Goal: Task Accomplishment & Management: Manage account settings

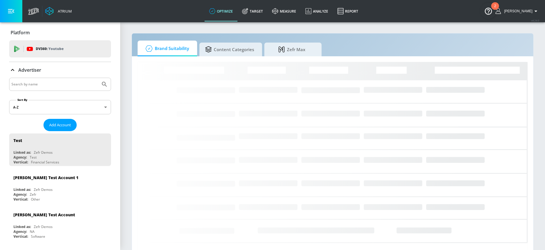
click at [56, 80] on div at bounding box center [60, 84] width 102 height 13
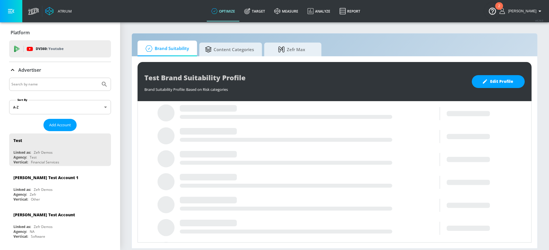
click at [57, 83] on input "Search by name" at bounding box center [54, 84] width 87 height 7
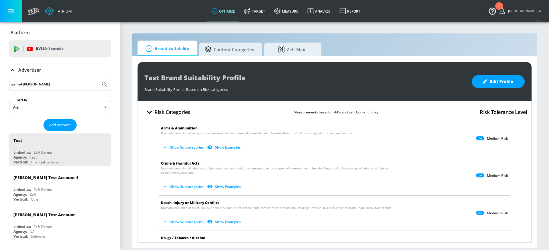
type input "genral [PERSON_NAME]"
click at [98, 78] on button "Submit Search" at bounding box center [104, 84] width 13 height 13
click at [264, 9] on link "Target" at bounding box center [255, 11] width 30 height 21
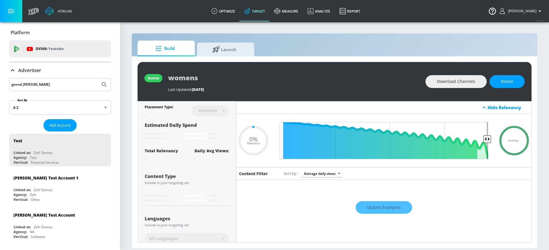
click at [101, 83] on icon "Submit Search" at bounding box center [104, 84] width 7 height 7
click at [69, 84] on input "genral [PERSON_NAME]" at bounding box center [54, 84] width 87 height 7
type input "0.6"
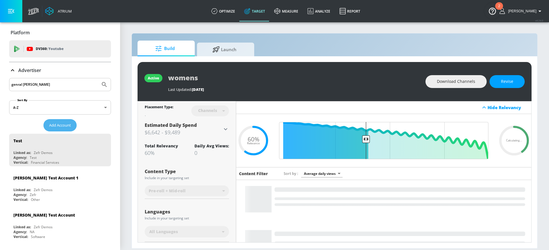
click at [45, 127] on button "Add Account" at bounding box center [59, 125] width 33 height 12
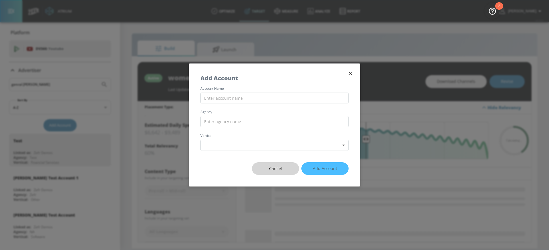
click at [275, 171] on span "Cancel" at bounding box center [275, 168] width 24 height 7
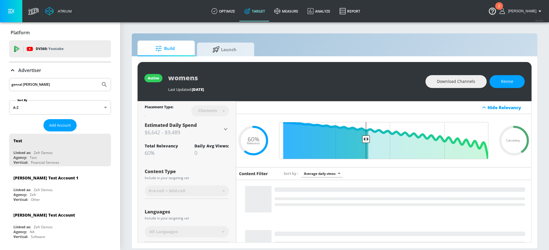
click at [56, 83] on input "genral [PERSON_NAME]" at bounding box center [54, 84] width 87 height 7
click at [98, 78] on button "Submit Search" at bounding box center [104, 84] width 13 height 13
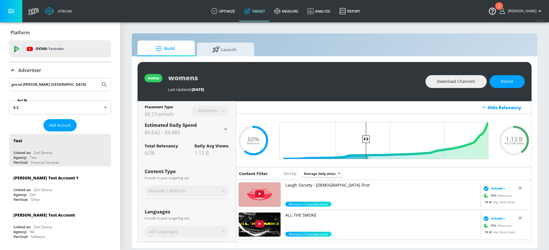
click at [51, 84] on input "genral [PERSON_NAME] [GEOGRAPHIC_DATA]" at bounding box center [54, 84] width 87 height 7
type input "General [PERSON_NAME]"
click at [98, 78] on button "Submit Search" at bounding box center [104, 84] width 13 height 13
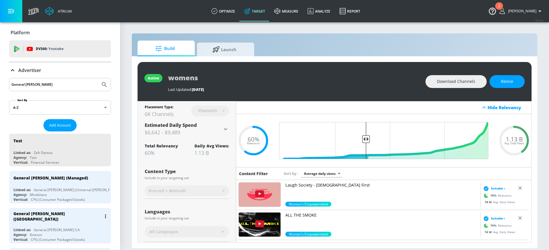
click at [76, 221] on div "General [PERSON_NAME] ([GEOGRAPHIC_DATA])" at bounding box center [61, 216] width 96 height 17
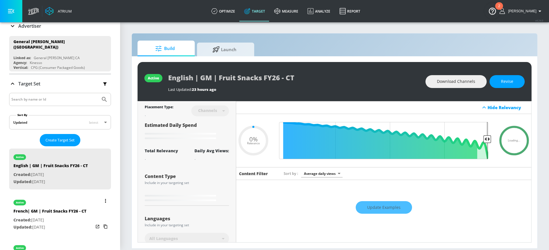
type input "0.05"
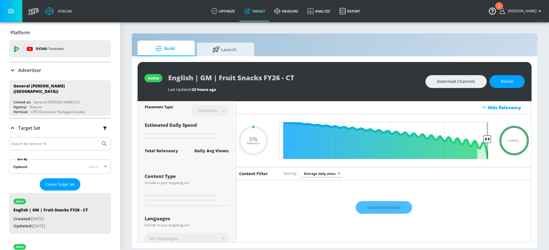
click at [41, 141] on input "Search by name or Id" at bounding box center [54, 143] width 87 height 7
type input "old el paso"
click at [102, 141] on icon "Submit Search" at bounding box center [104, 143] width 7 height 7
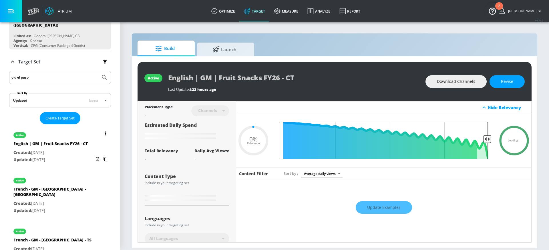
scroll to position [102, 0]
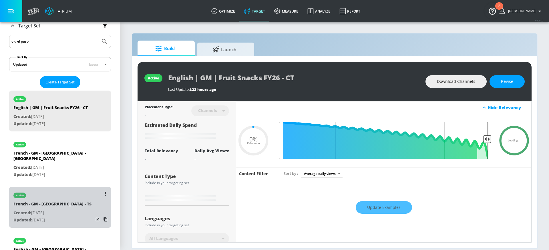
click at [64, 217] on p "Updated: [DATE]" at bounding box center [52, 220] width 78 height 7
type input "French - GM - [GEOGRAPHIC_DATA] - TS"
type input "videos"
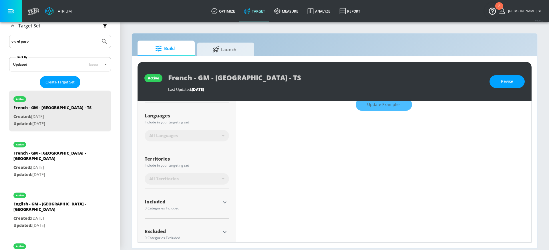
scroll to position [108, 0]
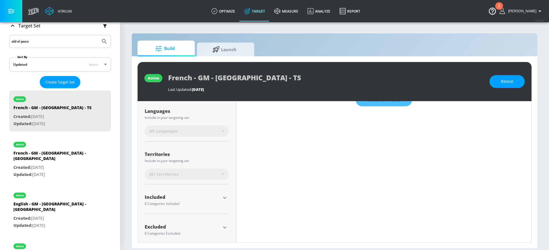
type input "0.13"
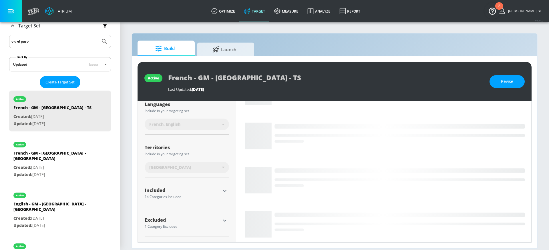
scroll to position [101, 0]
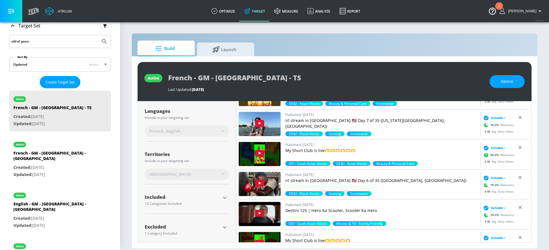
click at [224, 198] on icon "button" at bounding box center [224, 198] width 3 height 2
click at [225, 197] on icon "button" at bounding box center [224, 198] width 7 height 7
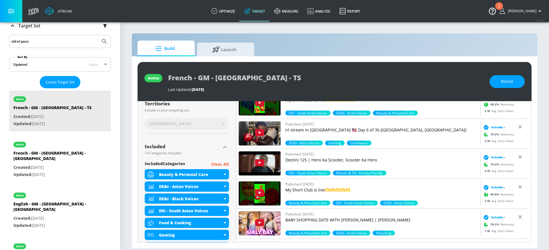
scroll to position [151, 0]
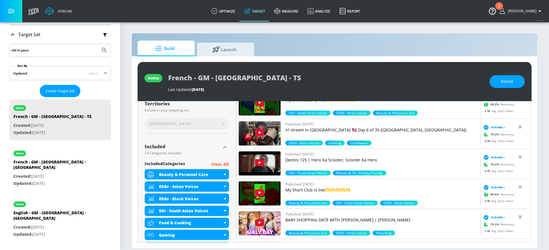
click at [51, 49] on input "old el paso" at bounding box center [54, 50] width 87 height 7
drag, startPoint x: 48, startPoint y: 49, endPoint x: 0, endPoint y: 51, distance: 48.1
click at [0, 53] on div "Platform DV360: Youtube DV360: Youtube Advertiser General [PERSON_NAME] Sort By…" at bounding box center [60, 156] width 120 height 455
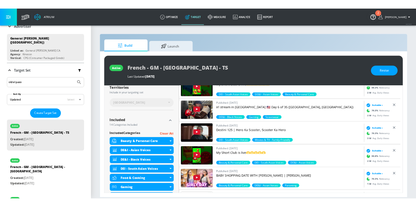
scroll to position [0, 0]
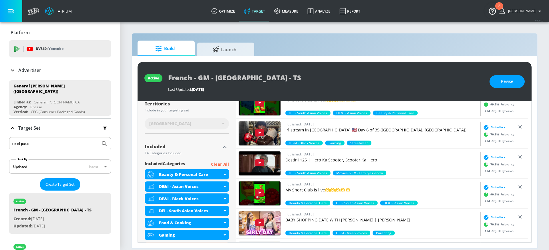
drag, startPoint x: 23, startPoint y: 70, endPoint x: 27, endPoint y: 72, distance: 4.6
click at [23, 69] on p "Advertiser" at bounding box center [29, 70] width 23 height 6
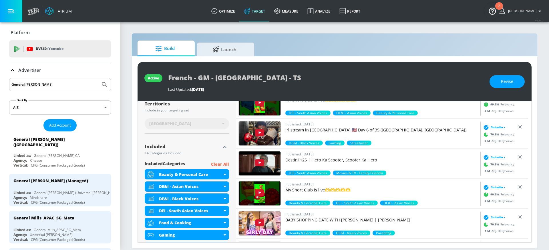
click at [40, 83] on input "General [PERSON_NAME]" at bounding box center [54, 84] width 87 height 7
drag, startPoint x: 44, startPoint y: 84, endPoint x: 3, endPoint y: 74, distance: 42.9
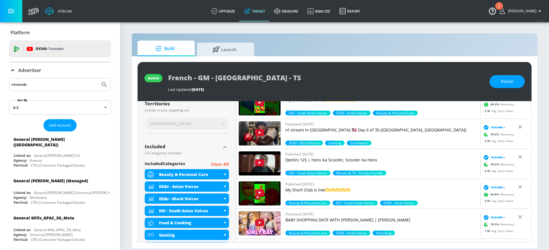
type input "nintendo"
click at [98, 84] on button "Submit Search" at bounding box center [104, 84] width 13 height 13
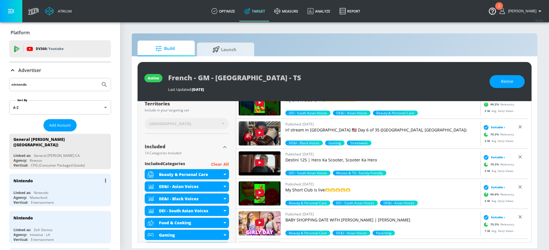
click at [73, 191] on div "Linked as: Nintendo" at bounding box center [61, 193] width 96 height 5
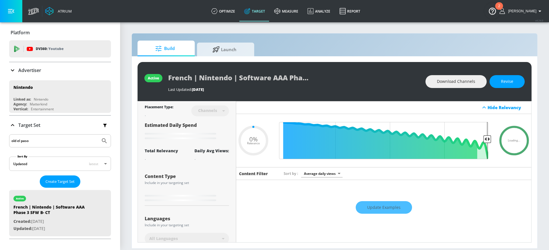
type input "0.05"
click at [49, 141] on input "old el paso" at bounding box center [54, 140] width 87 height 7
drag, startPoint x: 68, startPoint y: 141, endPoint x: 0, endPoint y: 135, distance: 68.6
click at [4, 137] on div "Platform DV360: Youtube DV360: Youtube Advertiser nintendo Sort By A-Z asc ​ Ad…" at bounding box center [60, 131] width 120 height 219
click at [69, 178] on button "Create Target Set" at bounding box center [60, 182] width 41 height 12
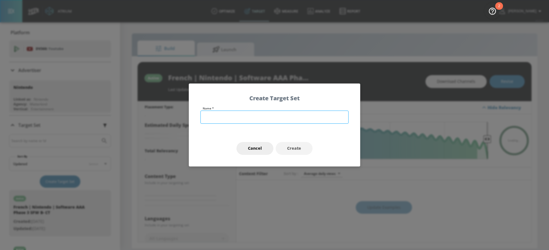
click at [246, 115] on input "text" at bounding box center [275, 117] width 148 height 13
type input "P"
drag, startPoint x: 294, startPoint y: 118, endPoint x: 239, endPoint y: 119, distance: 55.5
click at [239, 119] on input "Nintendo | FY25 Kids HW Summer/Winter" at bounding box center [275, 117] width 148 height 13
type input "Nintendo | FY25 Pokemon Legends - TS"
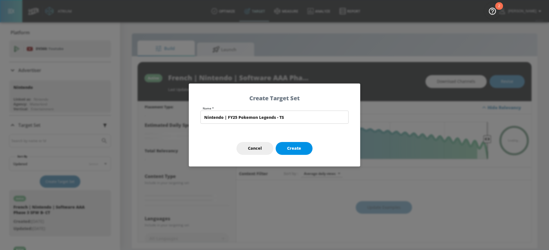
click at [294, 150] on span "Create" at bounding box center [294, 148] width 14 height 7
type input "Nintendo | FY25 Pokemon Legends - TS"
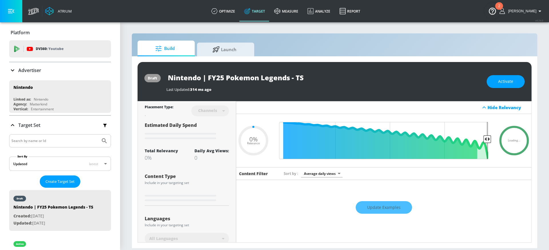
type input "0.6"
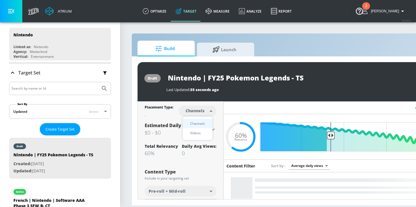
click at [197, 112] on body "Atrium optimize Target measure Analyze Report optimize Target measure Analyze R…" at bounding box center [208, 103] width 416 height 207
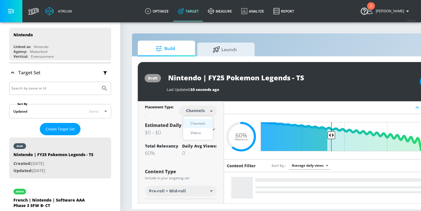
click at [196, 132] on div "Videos" at bounding box center [195, 133] width 16 height 6
type input "videos"
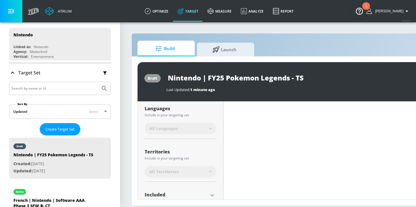
scroll to position [112, 0]
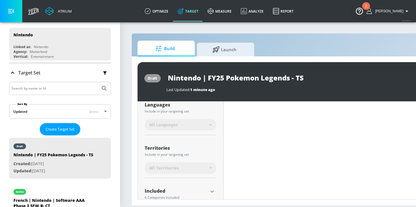
click at [213, 192] on icon "button" at bounding box center [212, 191] width 7 height 7
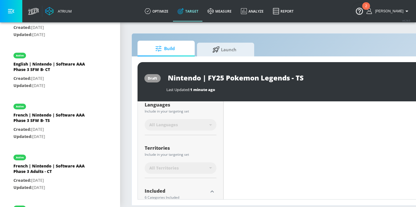
scroll to position [321, 0]
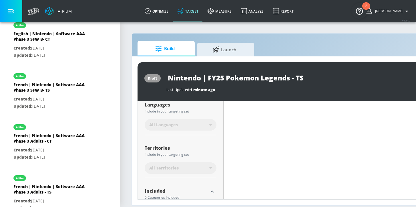
click at [225, 77] on input "Nintendo | FY25 Pokemon Legends - TS" at bounding box center [237, 77] width 143 height 13
click at [271, 79] on input "Nintendo | FY26 Pokemon Legends - TS" at bounding box center [227, 77] width 122 height 13
drag, startPoint x: 275, startPoint y: 78, endPoint x: 303, endPoint y: 79, distance: 28.0
click at [303, 79] on div "Nintendo | FY26 Pokemon Legends - TS" at bounding box center [237, 77] width 143 height 13
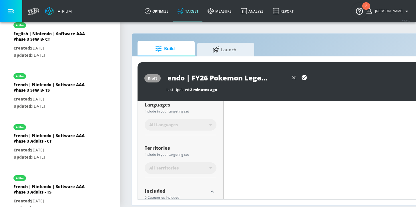
click at [254, 79] on input "Nintendo | FY26 Pokemon Legends - TS" at bounding box center [227, 77] width 122 height 13
click at [271, 78] on input "Nintendo | FY26 Pokemon Legends - TS" at bounding box center [227, 77] width 122 height 13
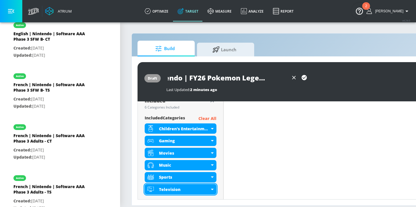
scroll to position [224, 0]
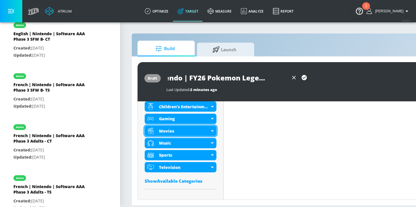
type input "Nintendo | FY26 Pokemon Legends ZA - TS"
click at [212, 130] on div "Movies" at bounding box center [181, 131] width 72 height 10
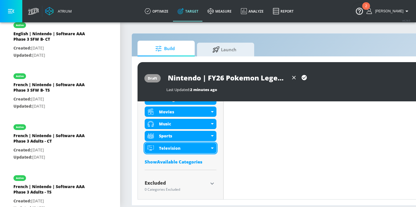
scroll to position [243, 0]
click at [213, 149] on div "Television" at bounding box center [181, 148] width 72 height 10
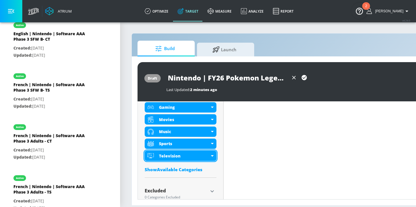
scroll to position [245, 0]
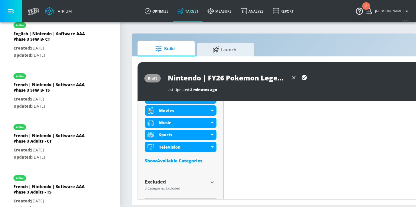
click at [172, 160] on div "Show Available Categories" at bounding box center [181, 161] width 72 height 6
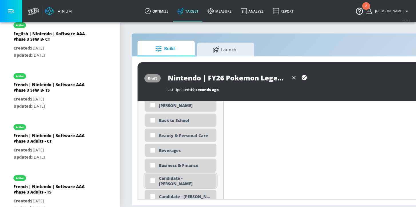
scroll to position [348, 0]
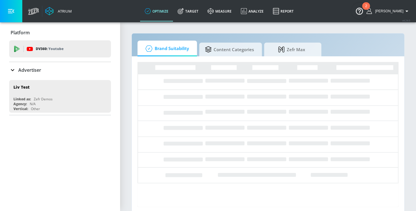
click at [23, 67] on p "Advertiser" at bounding box center [29, 70] width 23 height 6
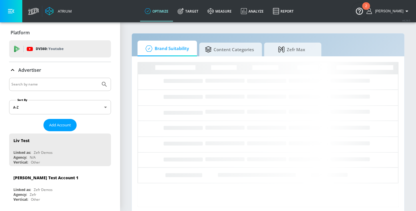
click at [41, 82] on input "Search by name" at bounding box center [54, 84] width 87 height 7
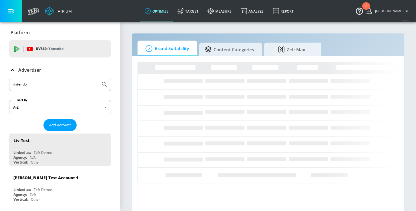
type input "nintendo"
click at [101, 84] on icon "Submit Search" at bounding box center [104, 84] width 7 height 7
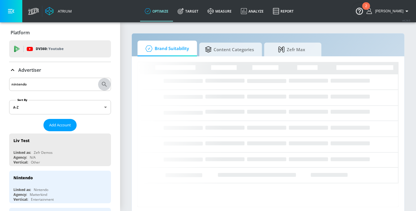
click at [102, 85] on icon "Submit Search" at bounding box center [104, 84] width 5 height 5
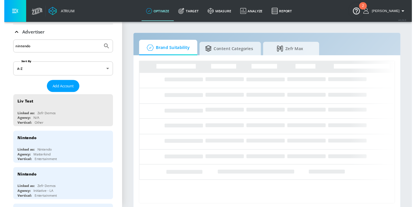
scroll to position [51, 0]
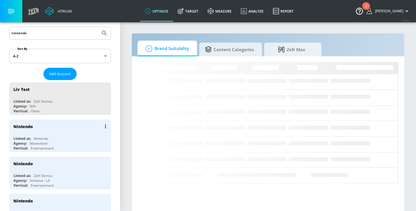
click at [67, 137] on div "Linked as: Nintendo" at bounding box center [61, 138] width 96 height 5
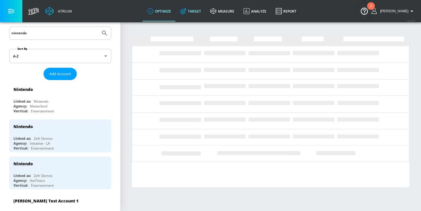
click at [205, 8] on link "Target" at bounding box center [190, 11] width 30 height 21
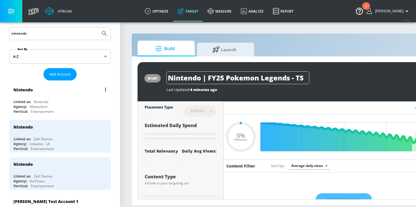
click at [64, 102] on div "Linked as: Nintendo" at bounding box center [61, 101] width 96 height 5
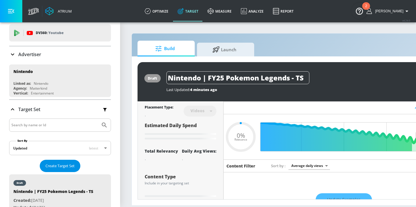
scroll to position [49, 0]
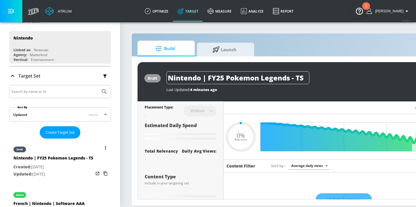
click at [85, 169] on p "Created: Sep. 05, 2025" at bounding box center [53, 166] width 80 height 7
type input "0.6"
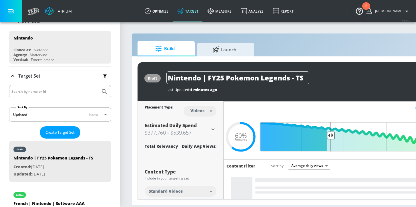
scroll to position [106, 0]
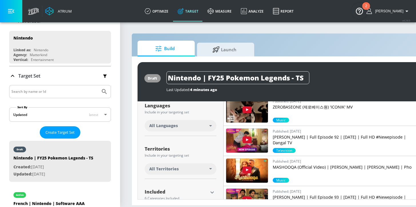
click at [179, 126] on div "All Languages" at bounding box center [179, 126] width 60 height 6
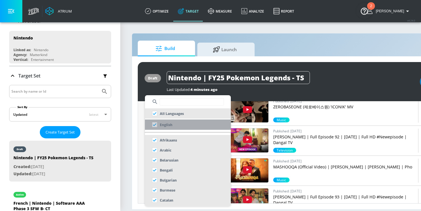
click at [171, 125] on p "English" at bounding box center [166, 125] width 13 height 6
checkbox input "false"
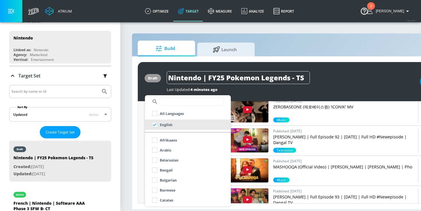
click at [139, 139] on div at bounding box center [210, 105] width 421 height 211
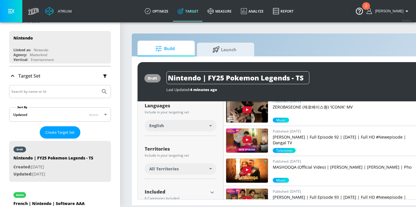
scroll to position [111, 0]
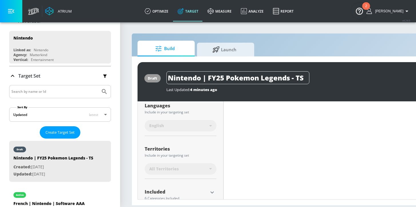
click at [176, 166] on span "All Territories" at bounding box center [163, 169] width 29 height 6
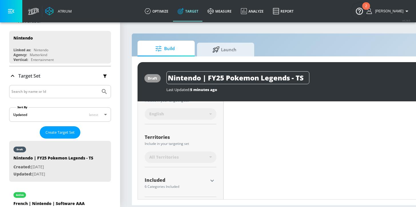
scroll to position [123, 0]
click at [213, 181] on icon "button" at bounding box center [212, 180] width 7 height 7
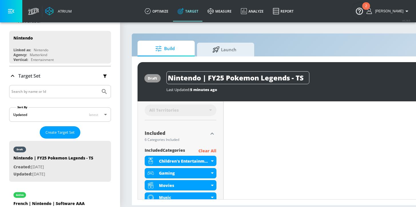
click at [206, 150] on p "Clear All" at bounding box center [208, 150] width 18 height 7
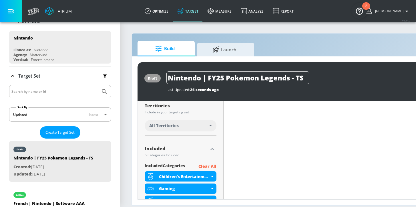
scroll to position [144, 0]
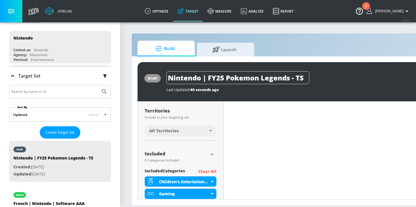
click at [207, 172] on p "Clear All" at bounding box center [208, 171] width 18 height 7
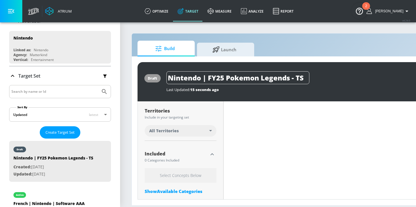
click at [191, 132] on div "All Territories" at bounding box center [179, 131] width 60 height 6
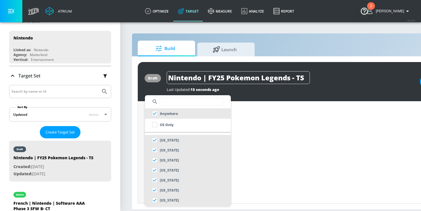
click at [173, 102] on input "text" at bounding box center [191, 101] width 64 height 7
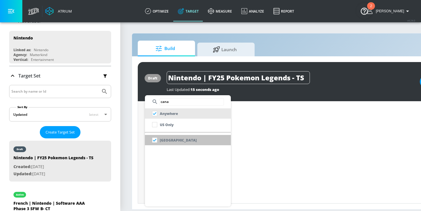
type input "cana"
click at [181, 141] on li "[GEOGRAPHIC_DATA]" at bounding box center [188, 140] width 86 height 10
checkbox input "false"
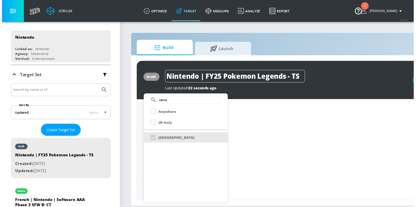
scroll to position [149, 0]
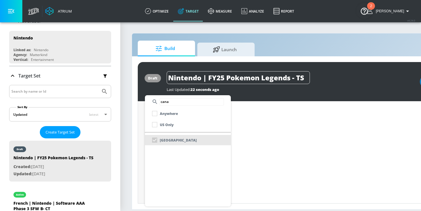
click at [139, 145] on div at bounding box center [210, 105] width 421 height 211
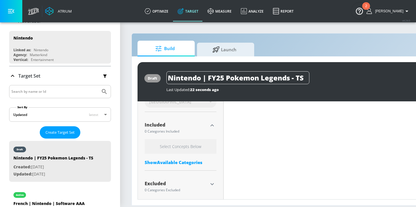
scroll to position [180, 0]
click at [187, 159] on div "Show Available Categories" at bounding box center [181, 161] width 72 height 6
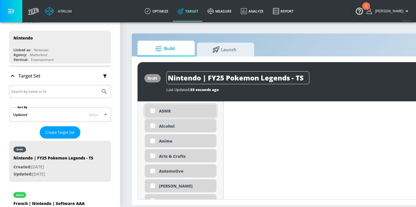
scroll to position [247, 0]
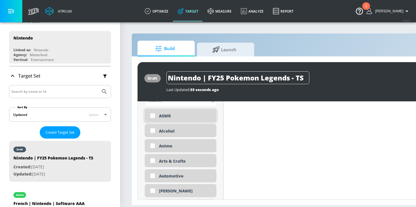
click at [187, 115] on div "ASMR" at bounding box center [185, 115] width 53 height 5
checkbox input "true"
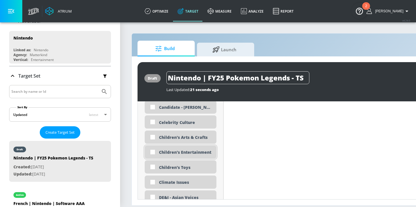
scroll to position [420, 0]
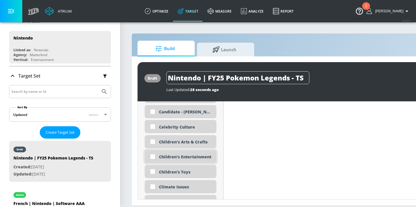
click at [190, 159] on div "Children's Entertainment" at bounding box center [185, 156] width 53 height 5
checkbox input "true"
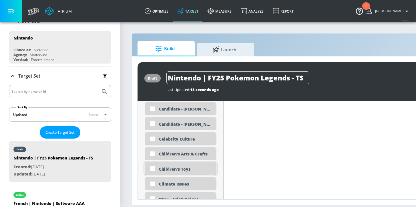
click at [193, 169] on div "Children's Toys" at bounding box center [185, 168] width 53 height 5
checkbox input "true"
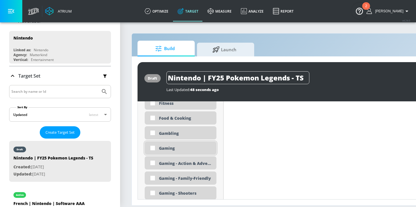
scroll to position [723, 0]
click at [177, 146] on div "Gaming" at bounding box center [185, 147] width 53 height 5
checkbox input "true"
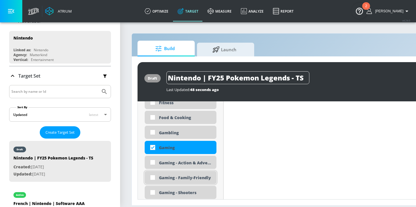
click at [188, 175] on div "Gaming - Family-Friendly" at bounding box center [185, 177] width 53 height 5
checkbox input "true"
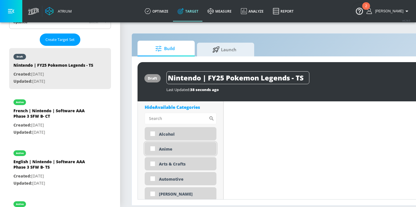
scroll to position [277, 0]
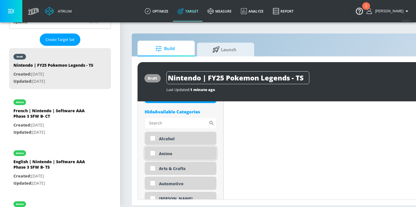
click at [171, 155] on div "Anime" at bounding box center [185, 153] width 53 height 5
checkbox input "true"
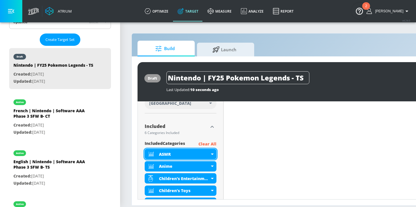
scroll to position [167, 0]
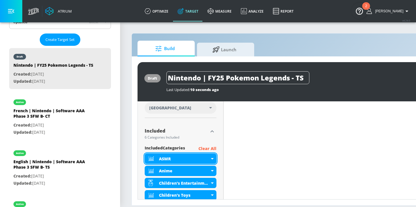
click at [213, 159] on icon at bounding box center [212, 158] width 3 height 1
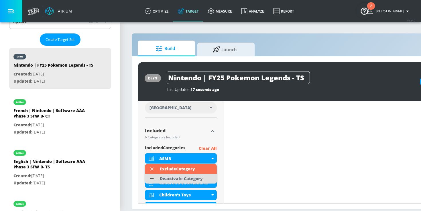
click at [178, 180] on div "Deactivate Category" at bounding box center [181, 179] width 43 height 4
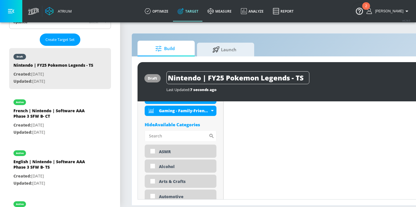
click at [173, 124] on div "Hide Available Categories" at bounding box center [181, 125] width 72 height 6
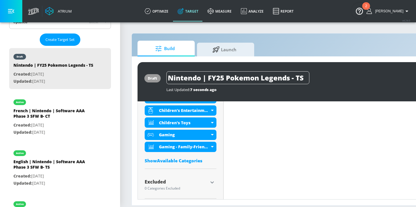
scroll to position [228, 0]
click at [212, 183] on icon "button" at bounding box center [212, 182] width 3 height 2
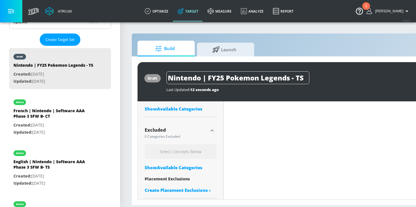
scroll to position [4, 0]
click at [174, 167] on div "Select Concepts Below Show Available Categories Placement Exclusions Create Pla…" at bounding box center [181, 169] width 72 height 51
click at [172, 164] on div "Show Available Categories" at bounding box center [181, 167] width 72 height 6
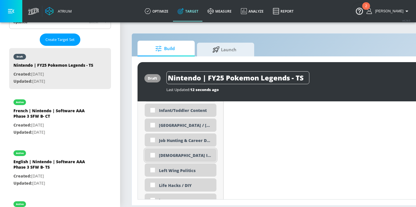
scroll to position [1037, 0]
click at [179, 108] on div "Infant/Toddler Content" at bounding box center [185, 110] width 53 height 5
checkbox input "true"
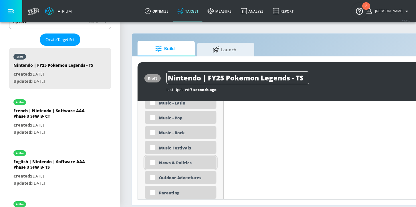
scroll to position [1315, 0]
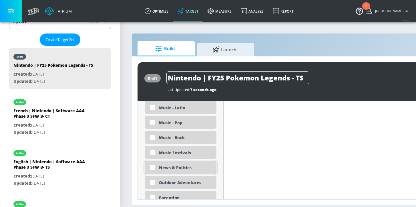
click at [176, 168] on div "News & Politics" at bounding box center [181, 167] width 72 height 13
checkbox input "true"
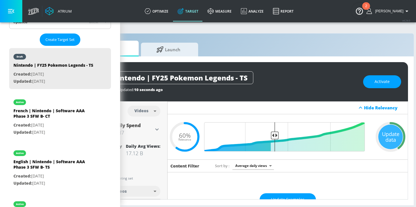
scroll to position [0, 57]
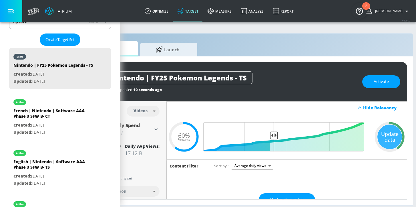
click at [387, 140] on div "Update data" at bounding box center [390, 136] width 25 height 25
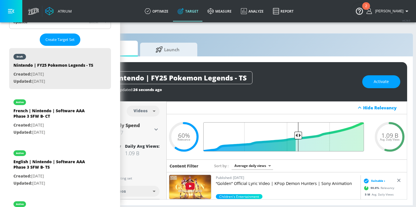
drag, startPoint x: 275, startPoint y: 135, endPoint x: 298, endPoint y: 138, distance: 22.6
click at [298, 138] on input "Final Threshold" at bounding box center [287, 136] width 160 height 29
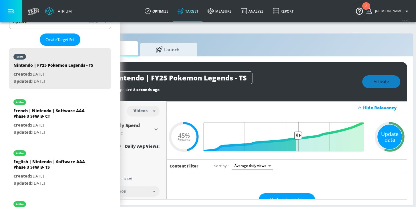
click at [391, 135] on div "Update data" at bounding box center [390, 136] width 25 height 25
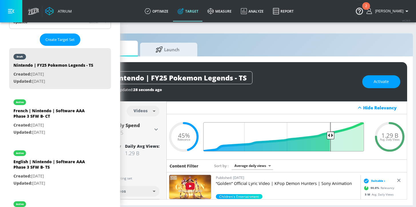
drag, startPoint x: 298, startPoint y: 136, endPoint x: 330, endPoint y: 135, distance: 31.8
click at [330, 135] on input "Final Threshold" at bounding box center [287, 136] width 160 height 29
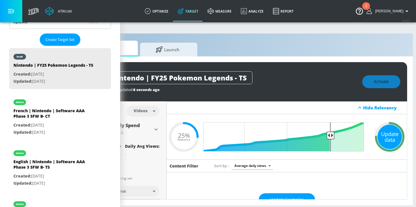
click at [382, 138] on div "Update data" at bounding box center [390, 136] width 25 height 25
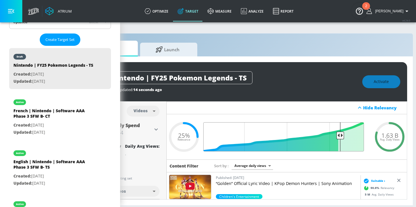
drag, startPoint x: 332, startPoint y: 135, endPoint x: 340, endPoint y: 135, distance: 7.2
type input "0.19"
click at [340, 135] on input "Final Threshold" at bounding box center [287, 136] width 160 height 29
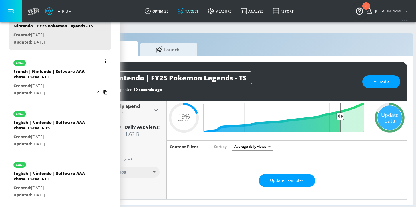
scroll to position [0, 0]
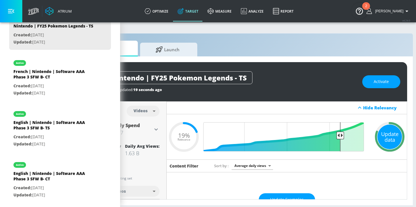
click at [385, 139] on div "Update data" at bounding box center [390, 136] width 25 height 25
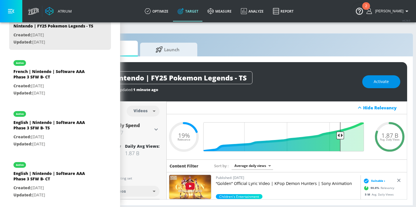
click at [389, 83] on span "Activate" at bounding box center [381, 81] width 15 height 7
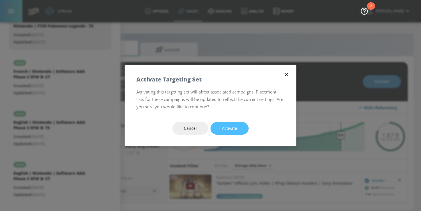
drag, startPoint x: 234, startPoint y: 132, endPoint x: 229, endPoint y: 136, distance: 5.9
click at [234, 132] on span "Activate" at bounding box center [229, 128] width 15 height 7
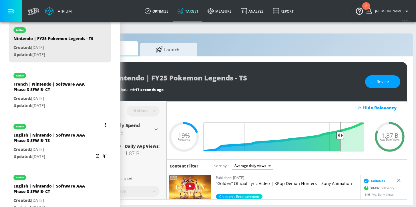
scroll to position [164, 0]
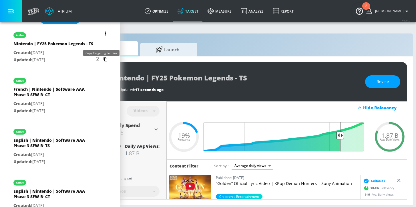
click at [102, 64] on icon "list of Target Set" at bounding box center [105, 59] width 9 height 9
